Goal: Task Accomplishment & Management: Complete application form

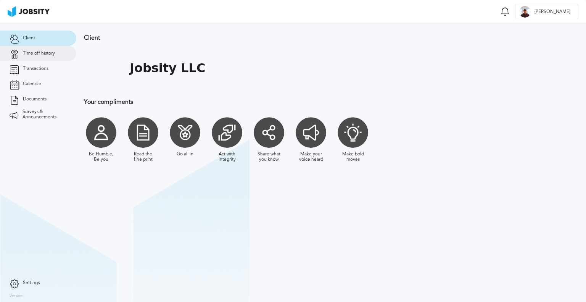
click at [46, 56] on span "Time off history" at bounding box center [39, 53] width 32 height 5
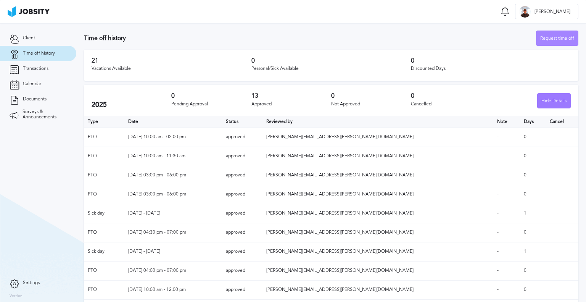
click at [536, 45] on div "Request time off" at bounding box center [557, 38] width 42 height 15
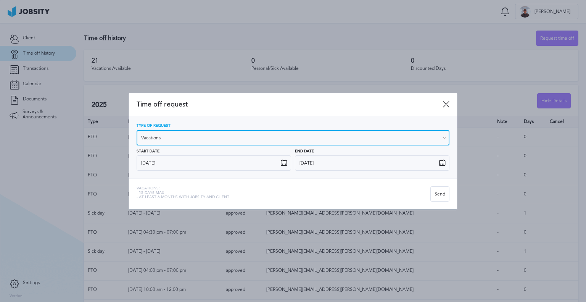
click at [156, 138] on input "Vacations" at bounding box center [293, 137] width 313 height 15
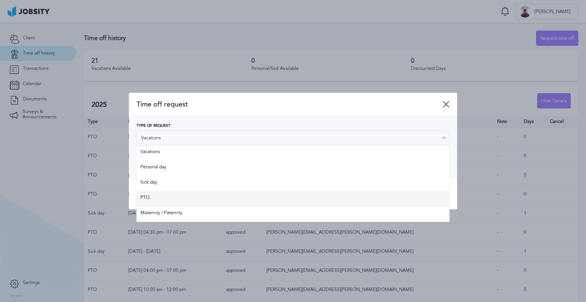
type input "PTO"
click at [146, 192] on div "Time off request Type of Request PTO Vacations Personal day Sick day PTO Matern…" at bounding box center [293, 151] width 328 height 117
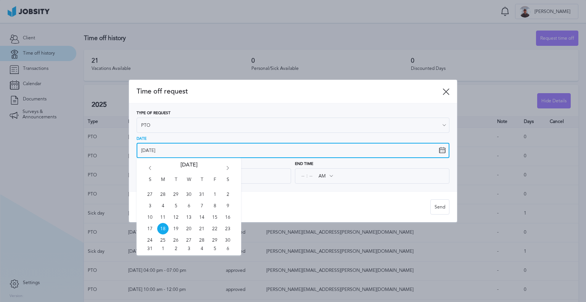
click at [161, 149] on input "[DATE]" at bounding box center [293, 150] width 313 height 15
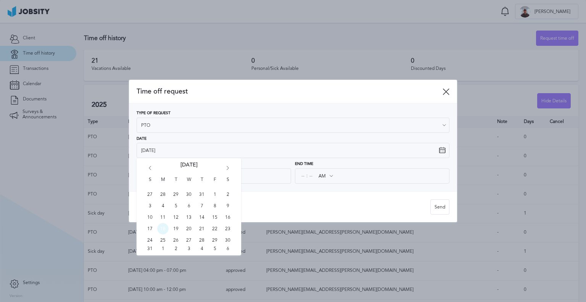
click at [164, 227] on span "18" at bounding box center [162, 228] width 11 height 11
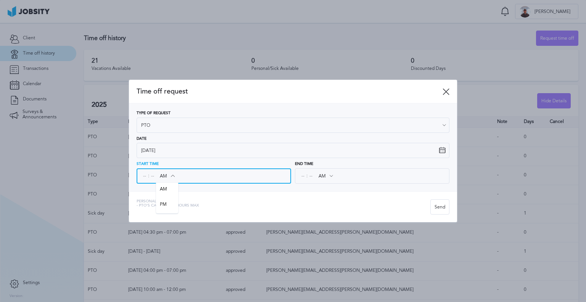
click at [161, 177] on input "AM" at bounding box center [167, 176] width 22 height 14
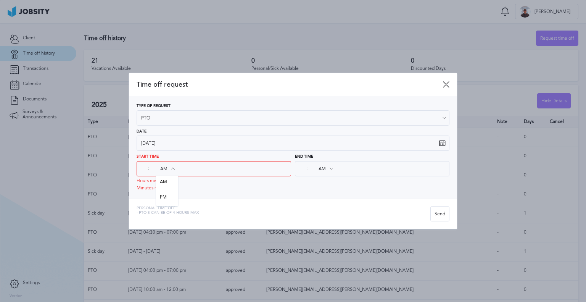
click at [148, 167] on span ":" at bounding box center [148, 168] width 1 height 5
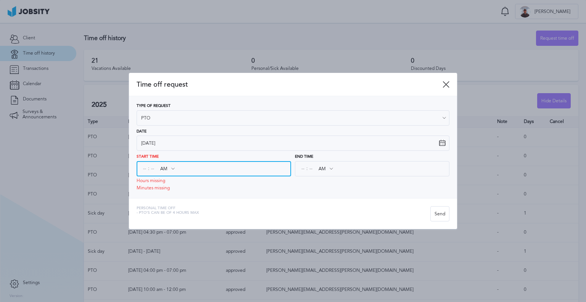
click at [144, 170] on input at bounding box center [144, 169] width 7 height 14
type input "02"
click at [167, 166] on input "AM" at bounding box center [167, 169] width 22 height 14
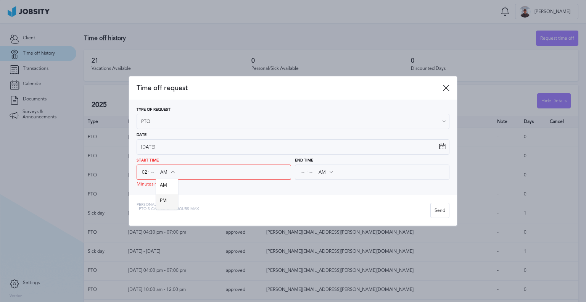
type input "PM"
click at [168, 196] on div "Time off request Type of Request PTO Vacations Personal day Sick day PTO Matern…" at bounding box center [293, 150] width 328 height 149
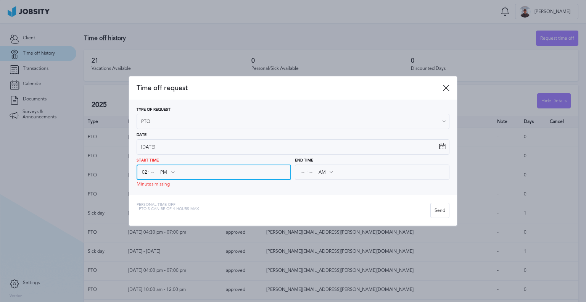
click at [156, 172] on input at bounding box center [152, 172] width 7 height 14
type input "00"
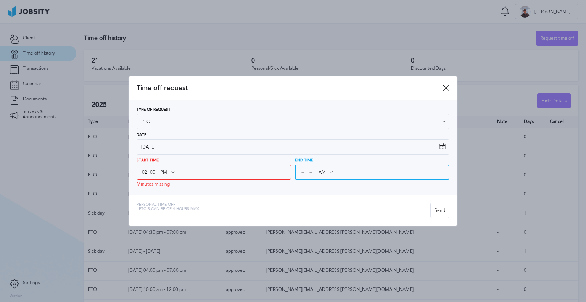
click at [304, 172] on input at bounding box center [302, 172] width 7 height 14
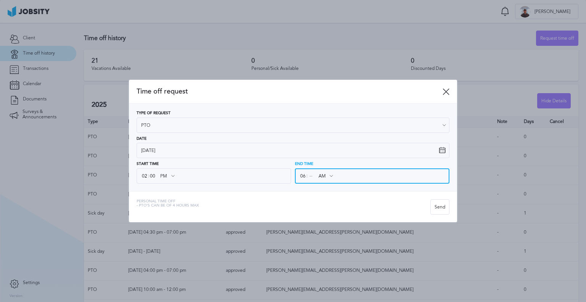
type input "06"
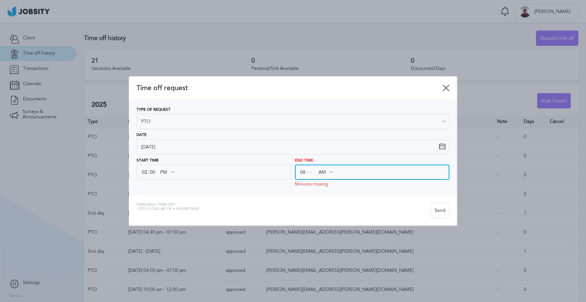
click at [310, 176] on input at bounding box center [310, 172] width 7 height 14
type input "00"
click at [326, 172] on input "AM" at bounding box center [325, 172] width 22 height 14
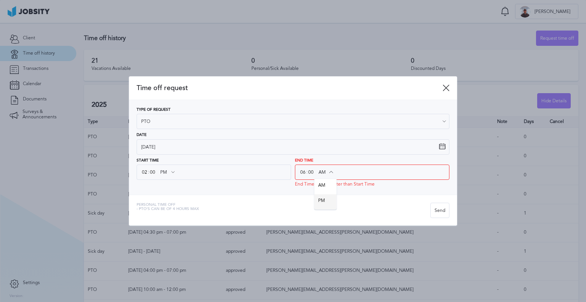
type input "PM"
click at [317, 201] on div "Time off request Type of Request PTO Vacations Personal day Sick day PTO Matern…" at bounding box center [293, 150] width 328 height 149
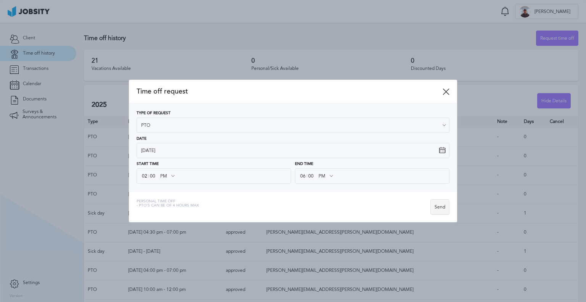
click at [439, 212] on div "Send" at bounding box center [440, 206] width 18 height 15
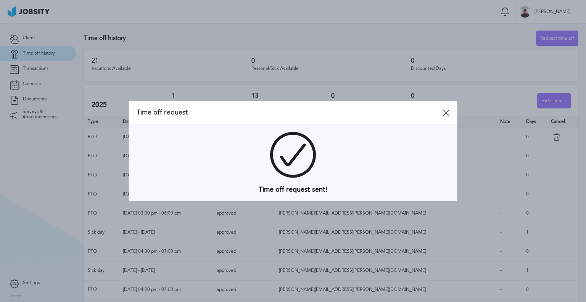
click at [401, 29] on div at bounding box center [293, 151] width 586 height 302
